Goal: Information Seeking & Learning: Learn about a topic

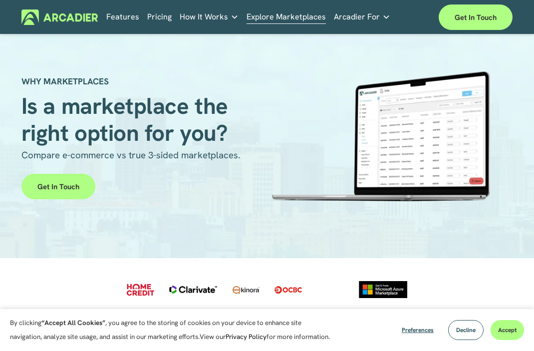
click at [0, 0] on h5 "Why Arcadier" at bounding box center [0, 0] width 0 height 0
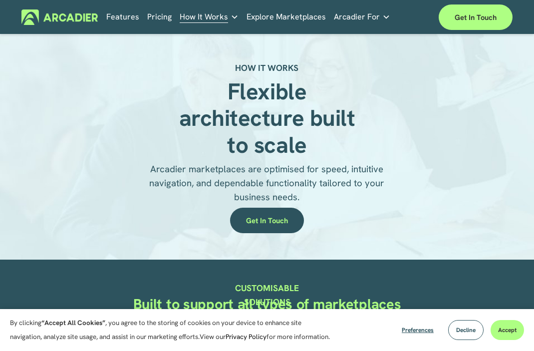
click at [155, 20] on link "Pricing" at bounding box center [159, 16] width 24 height 15
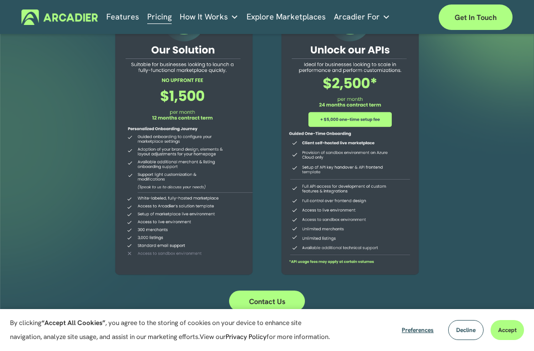
scroll to position [72, 0]
